Goal: Communication & Community: Answer question/provide support

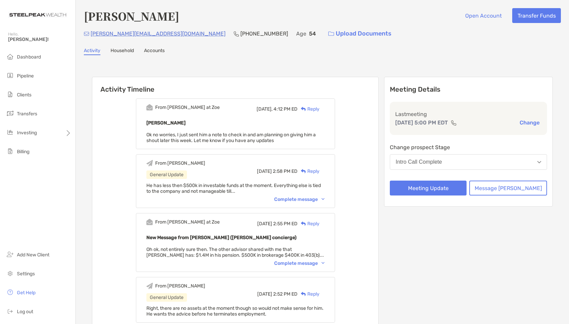
click at [319, 110] on div "Reply" at bounding box center [308, 108] width 22 height 7
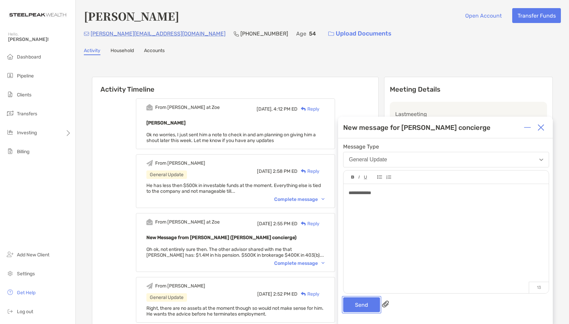
click at [357, 311] on button "Send" at bounding box center [361, 304] width 37 height 15
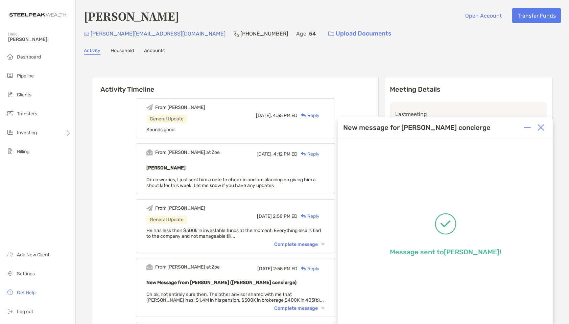
click at [543, 127] on img at bounding box center [540, 127] width 7 height 7
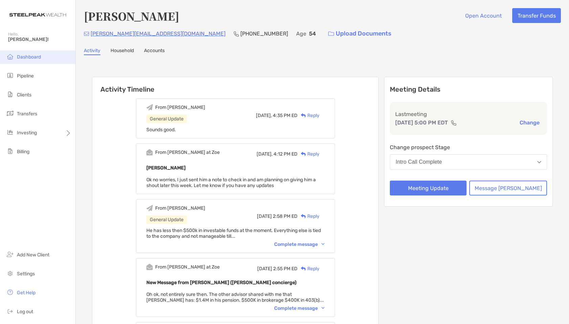
click at [19, 57] on span "Dashboard" at bounding box center [29, 57] width 24 height 6
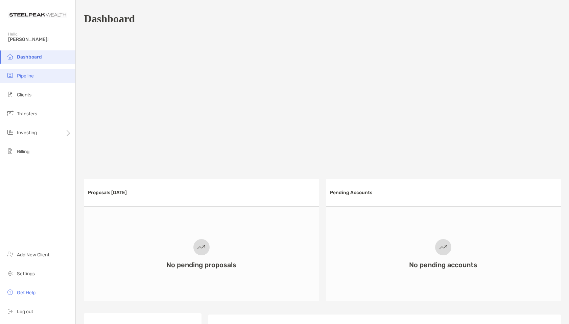
click at [29, 73] on span "Pipeline" at bounding box center [25, 76] width 17 height 6
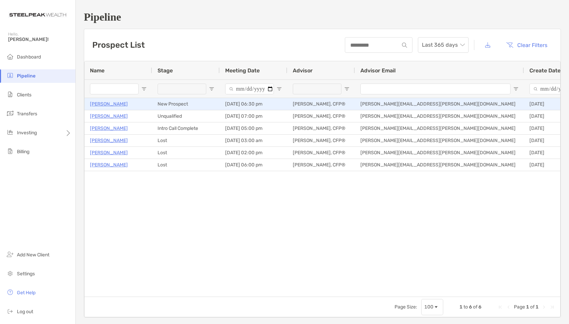
click at [97, 102] on p "[PERSON_NAME]" at bounding box center [109, 104] width 38 height 8
click at [115, 104] on p "[PERSON_NAME]" at bounding box center [109, 104] width 38 height 8
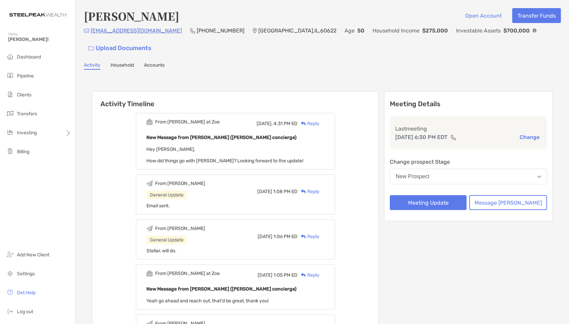
click at [319, 120] on div "Reply" at bounding box center [308, 123] width 22 height 7
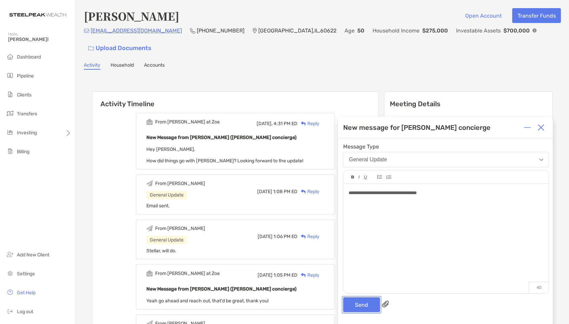
click at [357, 301] on button "Send" at bounding box center [361, 304] width 37 height 15
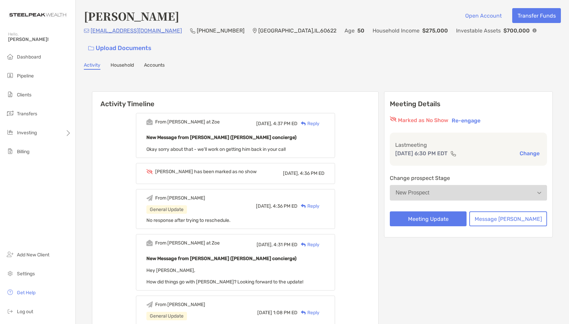
click at [319, 120] on div "Reply" at bounding box center [308, 123] width 22 height 7
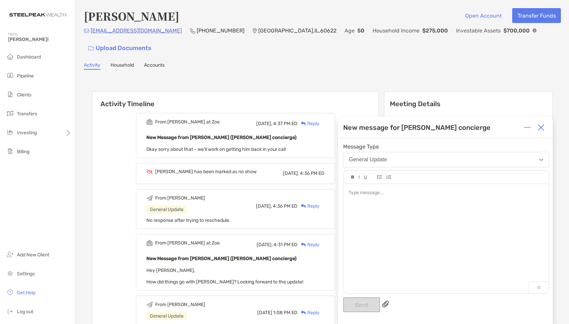
click at [404, 269] on div at bounding box center [445, 235] width 205 height 102
click at [363, 310] on button "Send" at bounding box center [361, 304] width 37 height 15
